Goal: Task Accomplishment & Management: Use online tool/utility

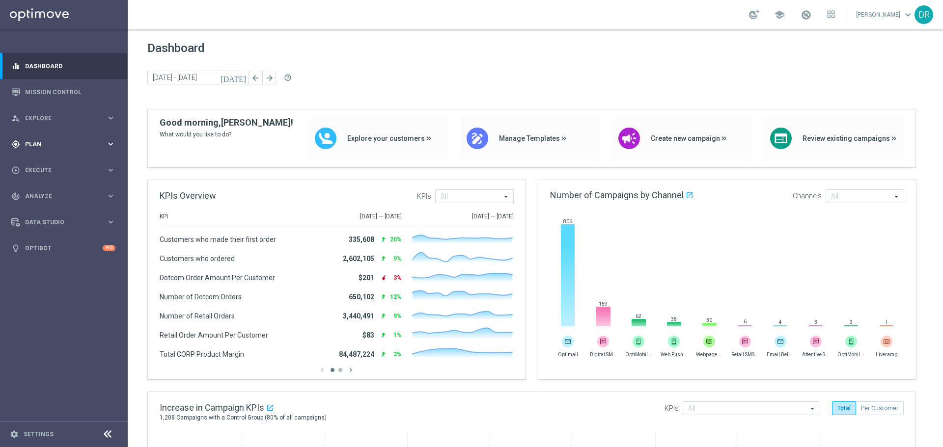
click at [79, 142] on span "Plan" at bounding box center [65, 144] width 81 height 6
click at [60, 221] on link "Realtime Triggers" at bounding box center [64, 223] width 77 height 8
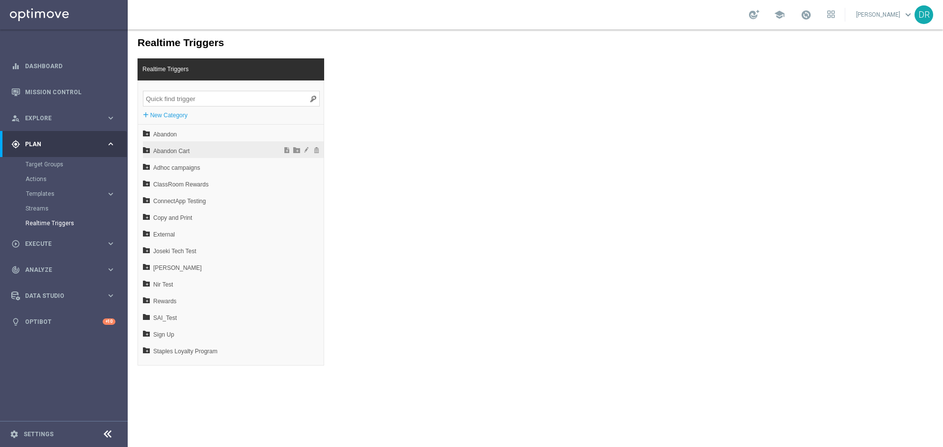
click at [172, 152] on span "Abandon Cart" at bounding box center [207, 151] width 109 height 17
click at [172, 151] on span "Abandon Cart" at bounding box center [207, 151] width 109 height 17
click at [167, 117] on label "New Category" at bounding box center [168, 115] width 37 height 10
click at [450, 108] on div "Realtime Triggers Realtime Triggers + New Category Abandon Abandon Cart Adhoc c…" at bounding box center [535, 197] width 815 height 336
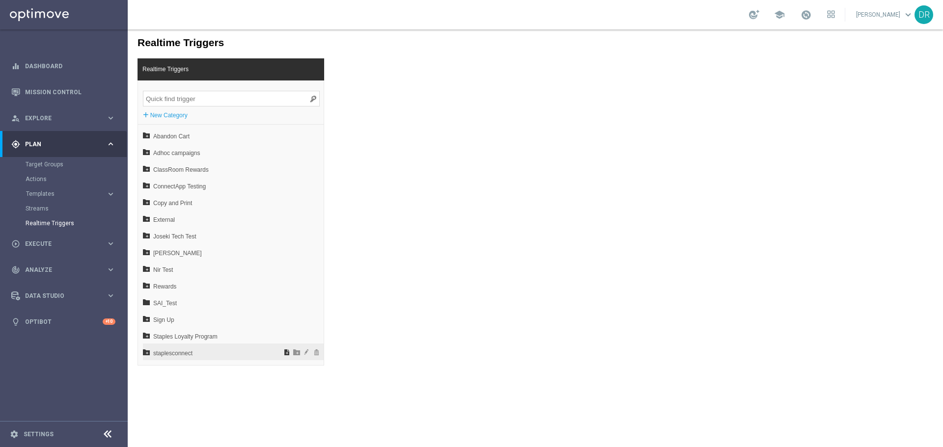
click at [282, 352] on span at bounding box center [287, 352] width 10 height 7
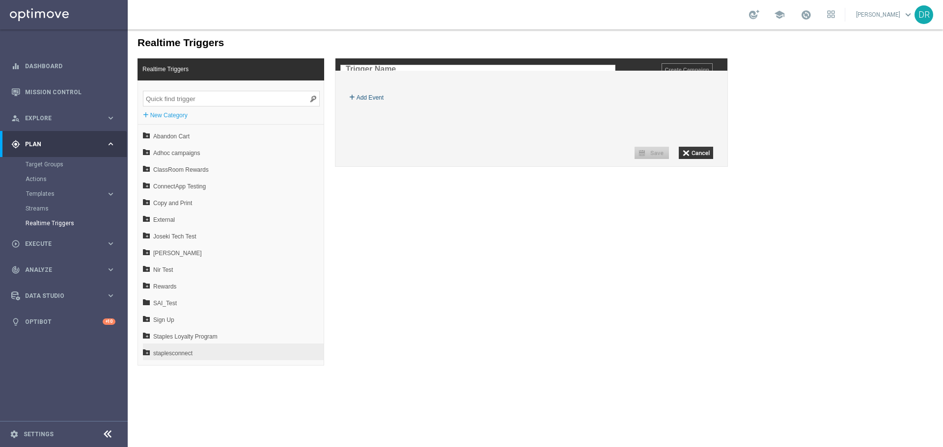
click at [380, 103] on label "Add Event" at bounding box center [369, 98] width 27 height 10
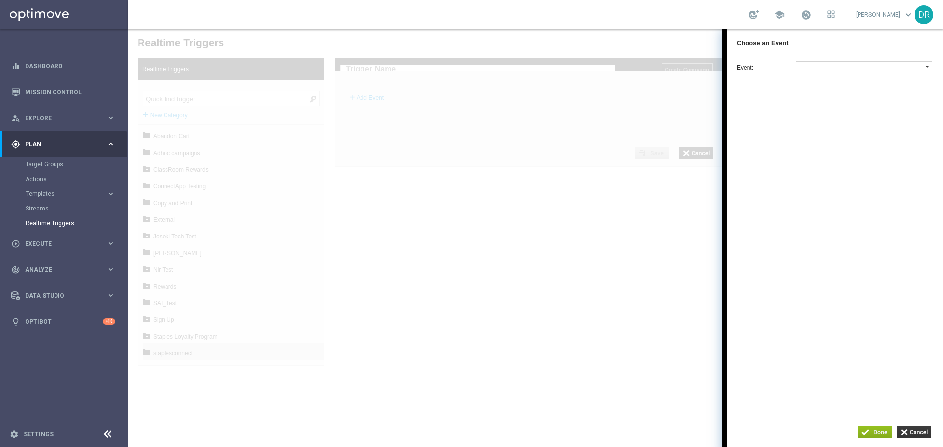
click at [821, 64] on label at bounding box center [860, 66] width 129 height 9
